Goal: Information Seeking & Learning: Learn about a topic

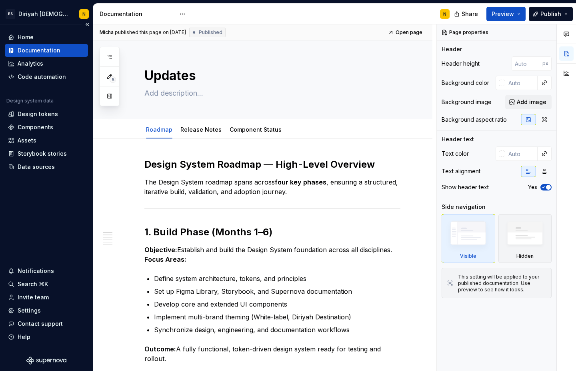
click at [44, 53] on div "Documentation" at bounding box center [39, 50] width 43 height 8
type textarea "*"
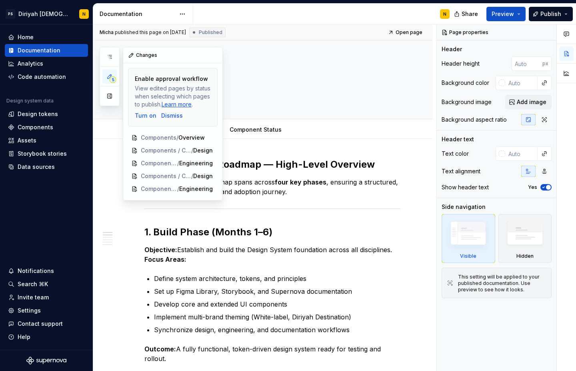
click at [107, 76] on icon "button" at bounding box center [109, 76] width 6 height 6
click at [108, 55] on icon "button" at bounding box center [109, 57] width 6 height 6
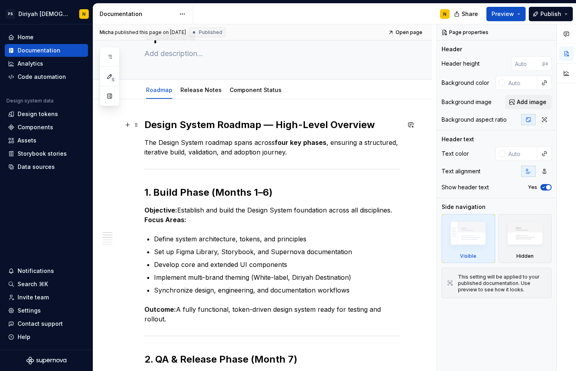
scroll to position [41, 0]
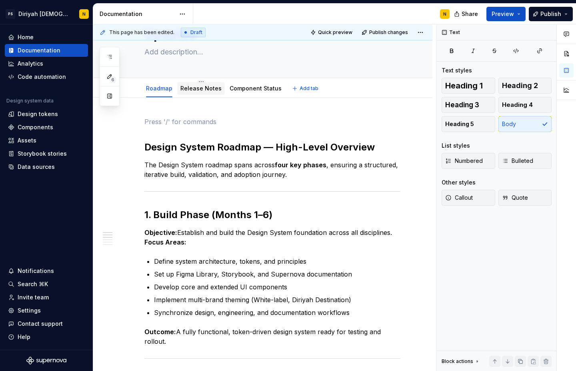
click at [205, 90] on link "Release Notes" at bounding box center [200, 88] width 41 height 7
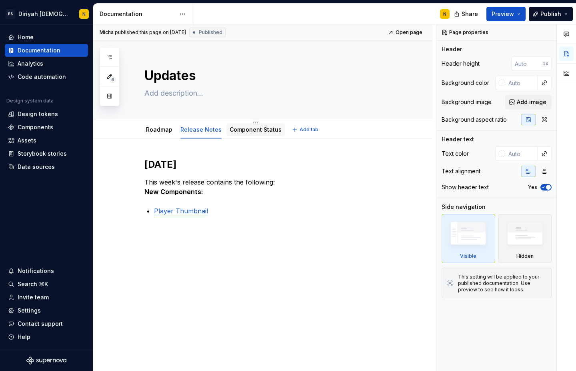
click at [247, 131] on link "Component Status" at bounding box center [256, 129] width 52 height 7
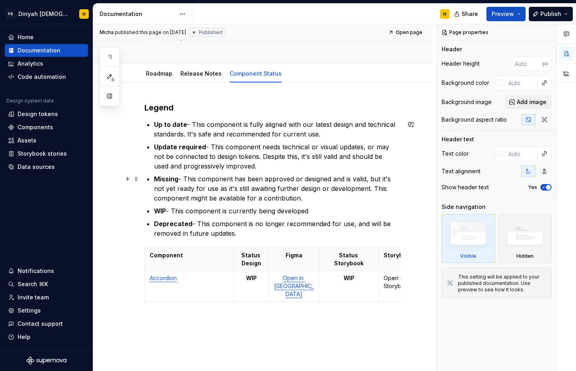
click at [224, 182] on p "Missing - This component has been approved or designed and is valid, but it's n…" at bounding box center [277, 188] width 246 height 29
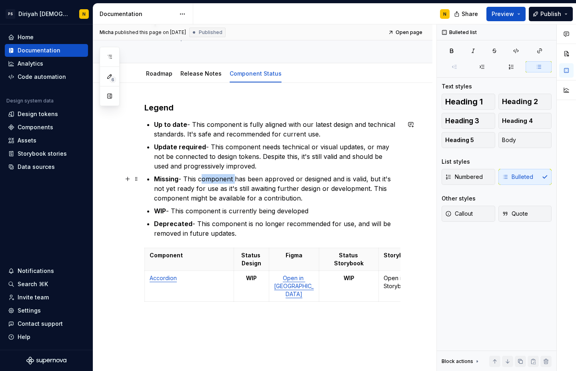
click at [224, 183] on p "Missing - This component has been approved or designed and is valid, but it's n…" at bounding box center [277, 188] width 246 height 29
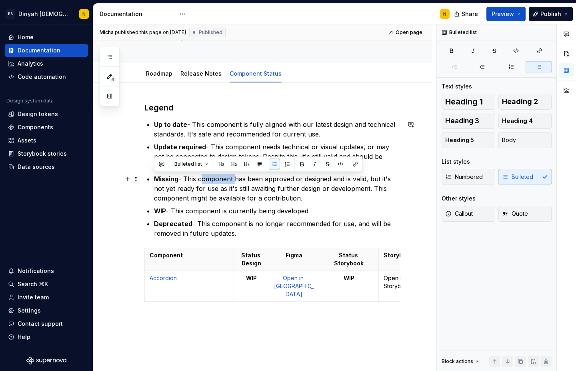
click at [224, 182] on p "Missing - This component has been approved or designed and is valid, but it's n…" at bounding box center [277, 188] width 246 height 29
click at [224, 187] on p "Missing - This component has been approved or designed and is valid, but it's n…" at bounding box center [277, 188] width 246 height 29
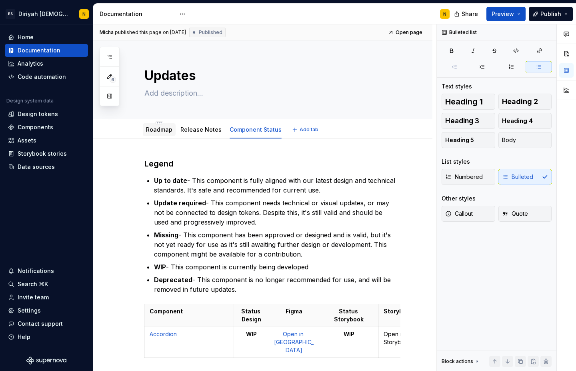
click at [166, 135] on div "Roadmap" at bounding box center [159, 129] width 33 height 13
click at [164, 132] on link "Roadmap" at bounding box center [159, 129] width 26 height 7
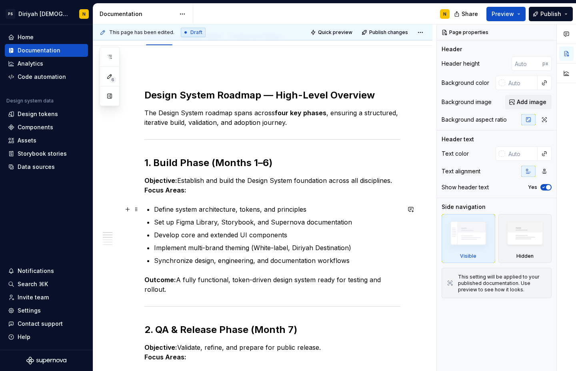
scroll to position [94, 0]
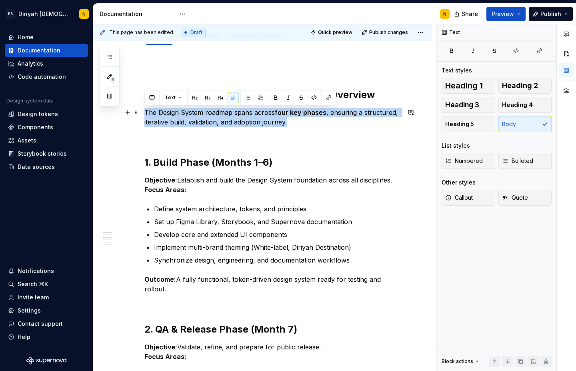
drag, startPoint x: 145, startPoint y: 111, endPoint x: 302, endPoint y: 123, distance: 156.9
click at [302, 123] on p "The Design System roadmap spans across four key phases , ensuring a structured,…" at bounding box center [272, 117] width 256 height 19
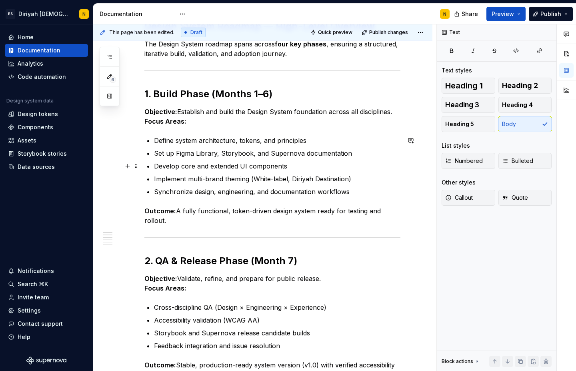
scroll to position [161, 0]
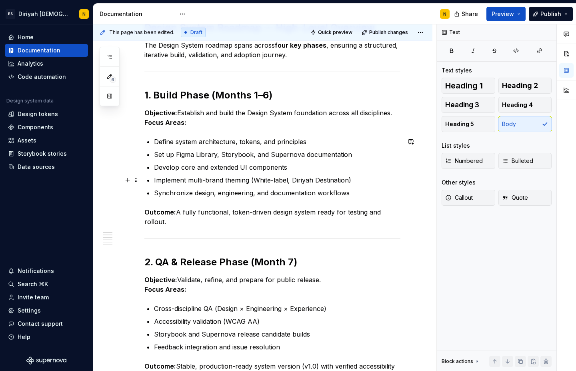
click at [204, 180] on p "Implement multi-brand theming (White-label, Diriyah Destination)" at bounding box center [277, 180] width 246 height 10
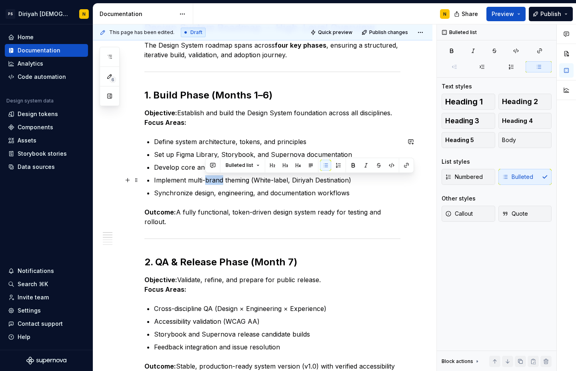
click at [204, 180] on p "Implement multi-brand theming (White-label, Diriyah Destination)" at bounding box center [277, 180] width 246 height 10
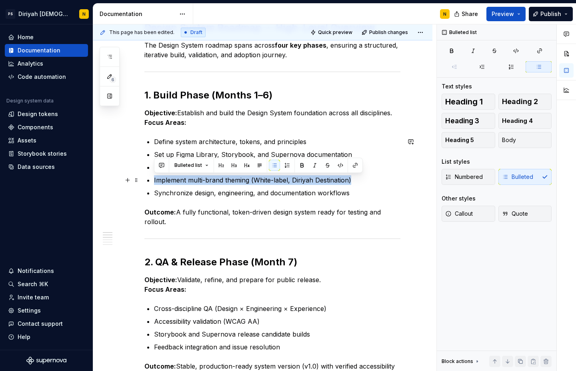
click at [204, 180] on p "Implement multi-brand theming (White-label, Diriyah Destination)" at bounding box center [277, 180] width 246 height 10
click at [202, 183] on p "Implement multi-brand theming (White-label, Diriyah Destination)" at bounding box center [277, 180] width 246 height 10
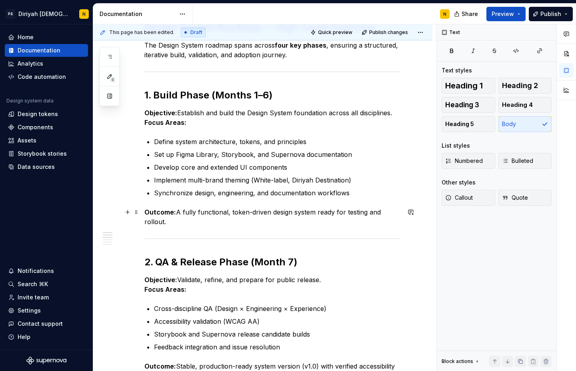
click at [248, 214] on p "Outcome: A fully functional, token-driven design system ready for testing and r…" at bounding box center [272, 216] width 256 height 19
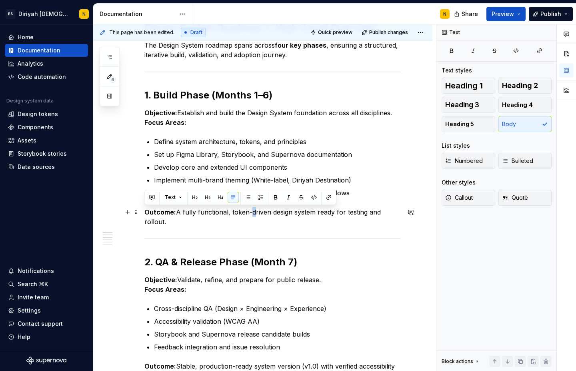
click at [248, 214] on p "Outcome: A fully functional, token-driven design system ready for testing and r…" at bounding box center [272, 216] width 256 height 19
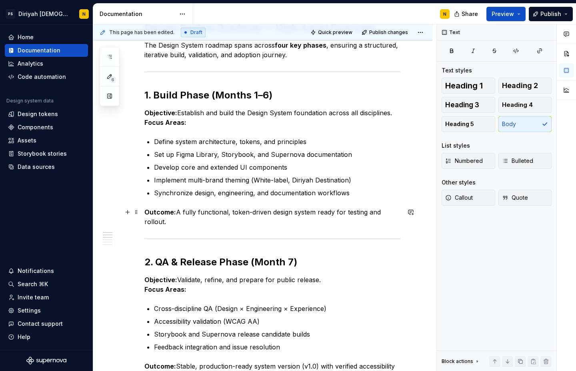
click at [226, 214] on p "Outcome: A fully functional, token-driven design system ready for testing and r…" at bounding box center [272, 216] width 256 height 19
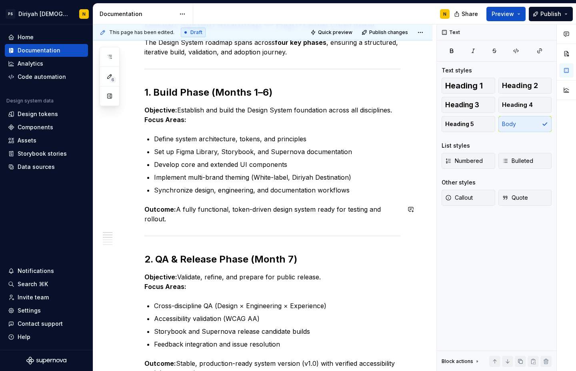
scroll to position [165, 0]
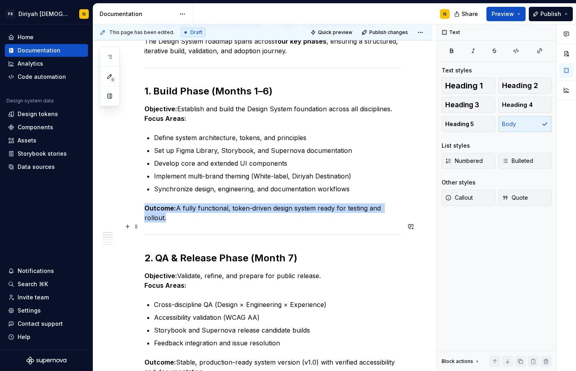
click at [326, 232] on div at bounding box center [272, 234] width 256 height 5
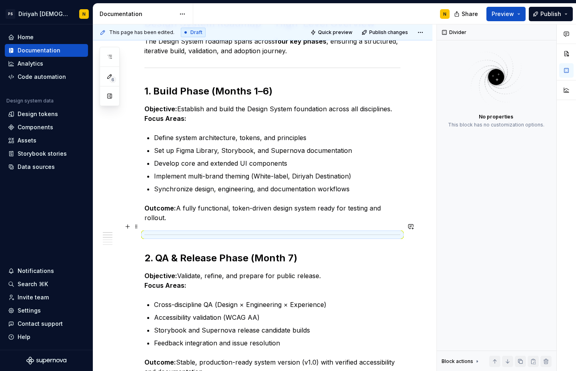
click at [312, 232] on div at bounding box center [272, 234] width 256 height 5
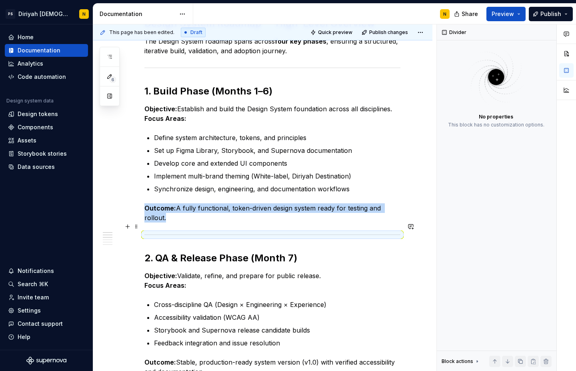
click at [312, 232] on div at bounding box center [272, 234] width 256 height 5
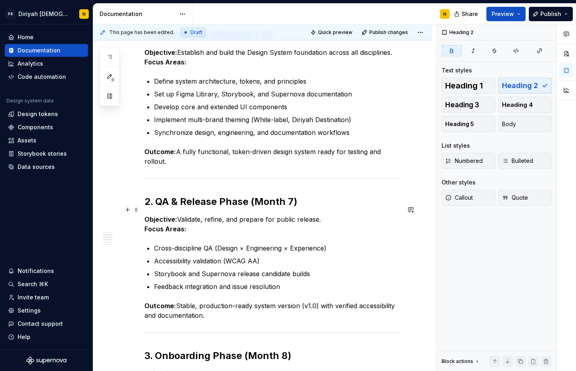
scroll to position [200, 0]
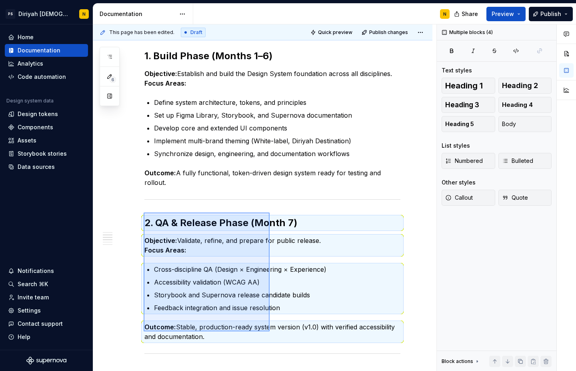
drag, startPoint x: 143, startPoint y: 212, endPoint x: 270, endPoint y: 331, distance: 173.5
click at [270, 331] on div "This page has been edited. Draft Quick preview Publish changes Updates Edit hea…" at bounding box center [264, 197] width 343 height 347
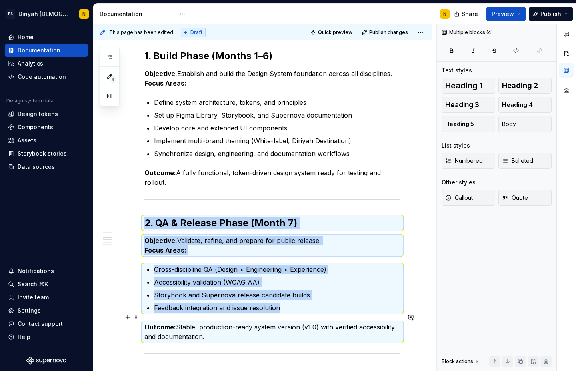
click at [294, 322] on p "Outcome: Stable, production-ready system version (v1.0) with verified accessibi…" at bounding box center [272, 331] width 256 height 19
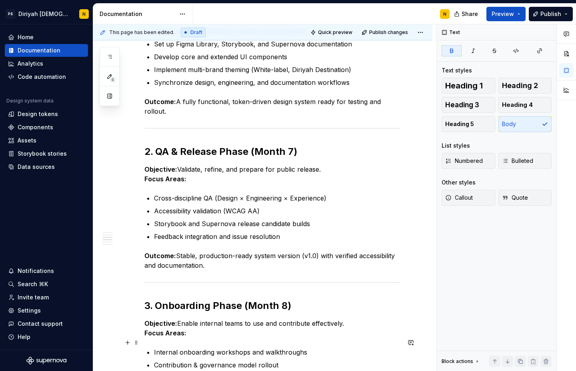
scroll to position [272, 0]
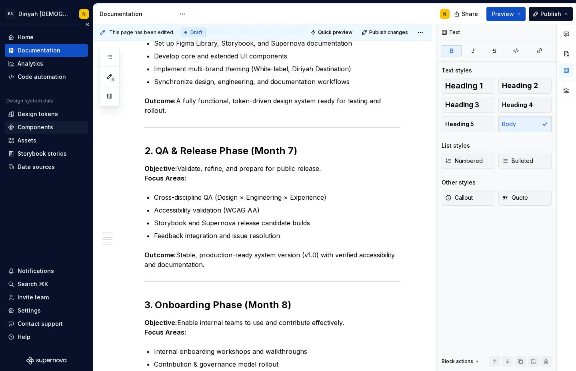
type textarea "*"
